Goal: Subscribe to service/newsletter

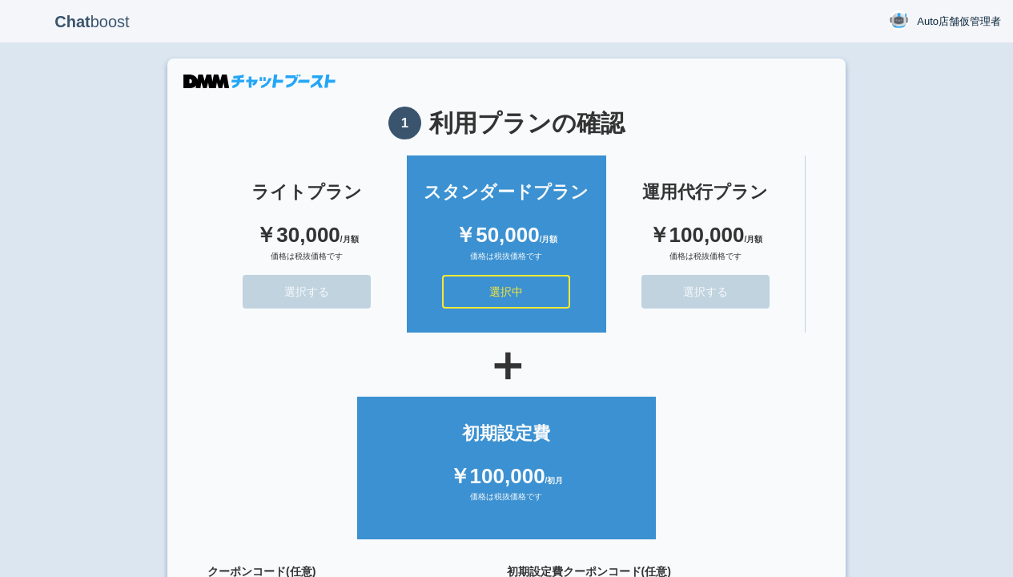
scroll to position [143, 0]
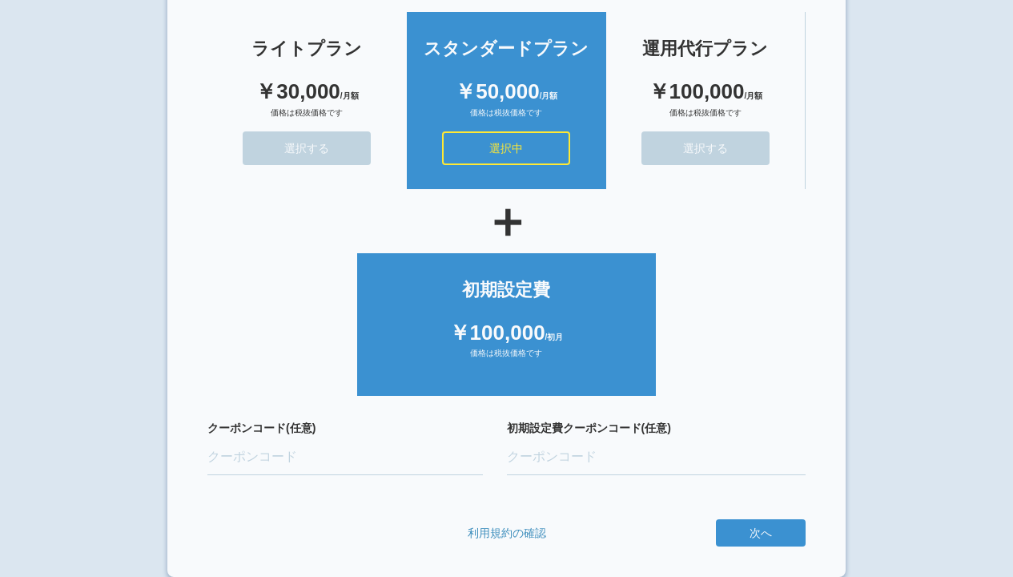
click at [0, 0] on button "次へ" at bounding box center [0, 0] width 0 height 0
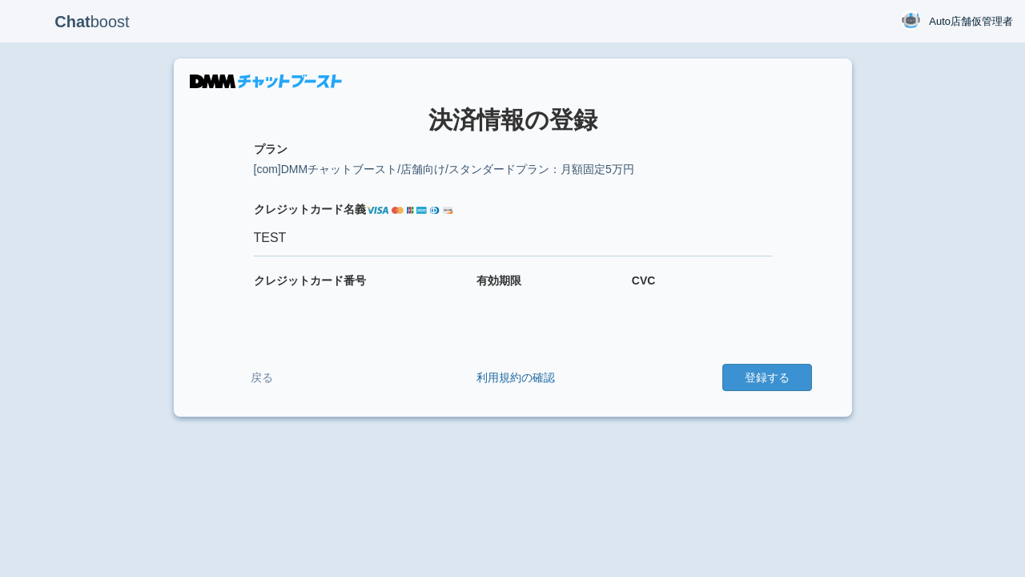
type input "TEST"
click at [767, 377] on button "登録する" at bounding box center [767, 377] width 90 height 27
